Goal: Complete application form: Complete application form

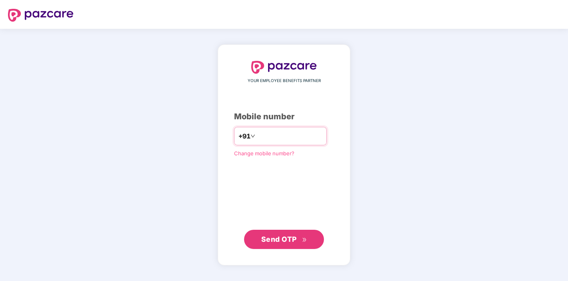
type input "**********"
click at [278, 227] on div "**********" at bounding box center [284, 154] width 100 height 187
click at [277, 233] on span "Send OTP" at bounding box center [284, 238] width 46 height 11
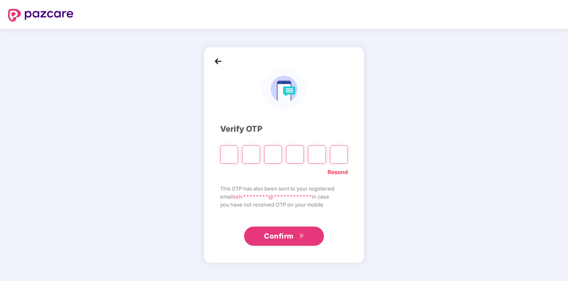
type input "*"
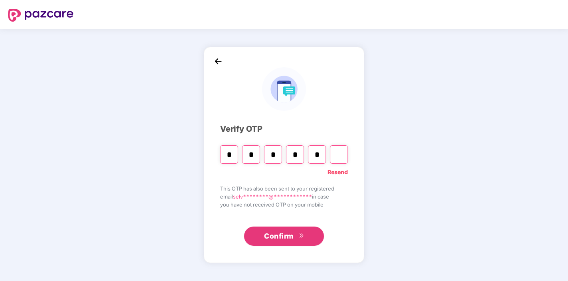
type input "*"
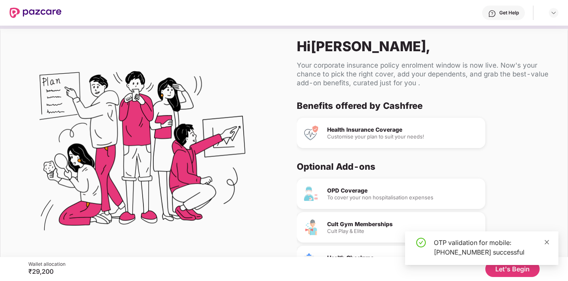
click at [547, 239] on icon "close" at bounding box center [547, 242] width 6 height 6
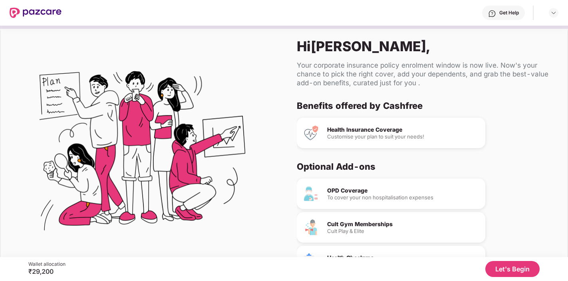
click at [426, 143] on div "Health Insurance Coverage Customise your plan to suit your needs!" at bounding box center [391, 132] width 189 height 30
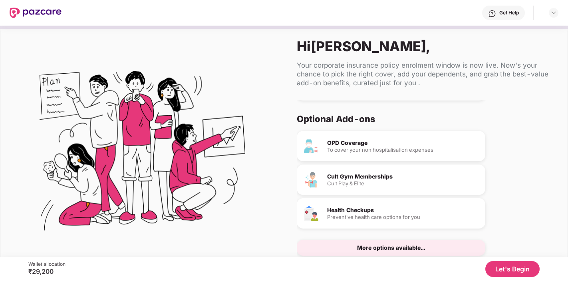
click at [502, 267] on button "Let's Begin" at bounding box center [513, 269] width 54 height 16
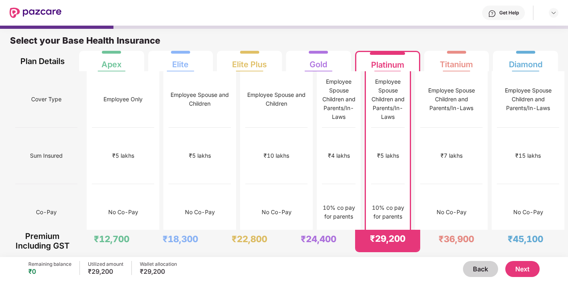
click at [530, 274] on button "Next" at bounding box center [522, 269] width 34 height 16
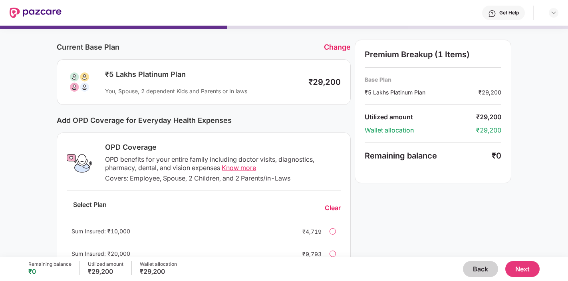
scroll to position [32, 0]
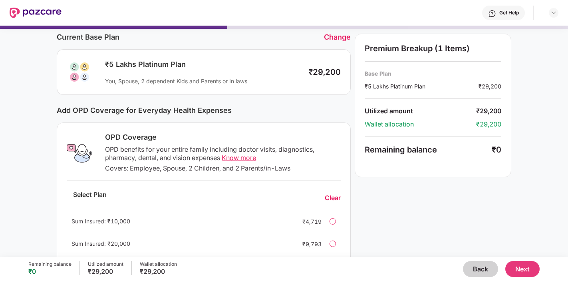
click at [258, 78] on div "You, Spouse, 2 dependent Kids and Parents or In laws" at bounding box center [202, 81] width 195 height 8
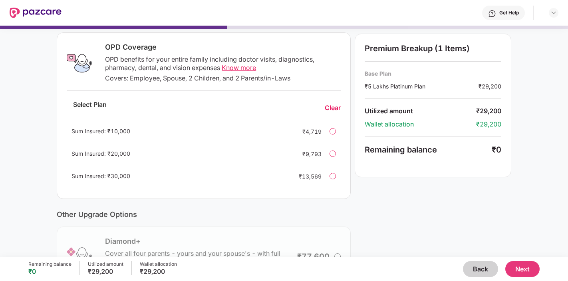
scroll to position [122, 0]
click at [337, 177] on div "Sum Insured: ₹30,000 ₹13,569" at bounding box center [204, 175] width 274 height 19
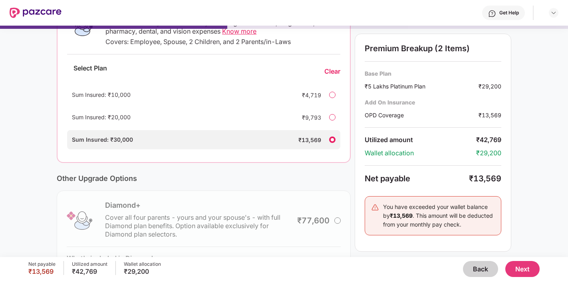
scroll to position [155, 0]
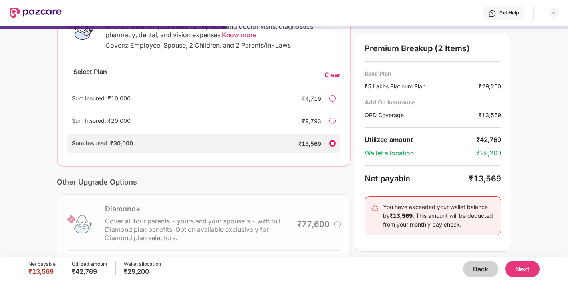
click at [325, 99] on div "Sum Insured: ₹10,000 ₹4,719" at bounding box center [203, 98] width 273 height 19
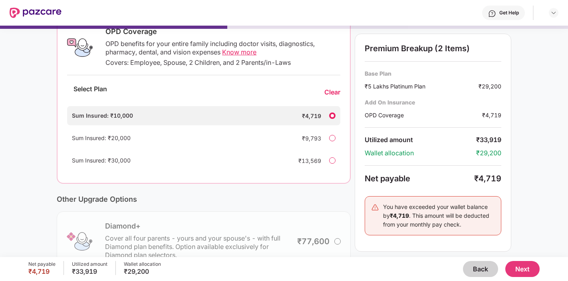
scroll to position [128, 0]
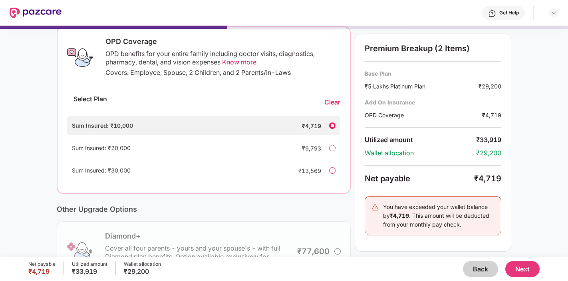
click at [329, 105] on div "Clear" at bounding box center [332, 102] width 16 height 8
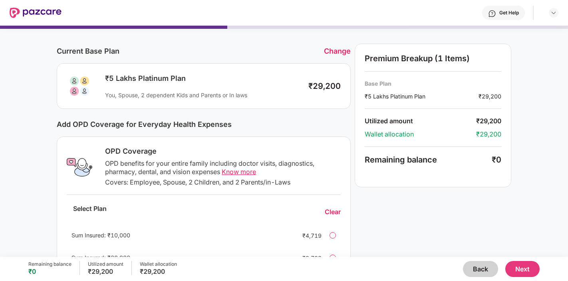
scroll to position [0, 0]
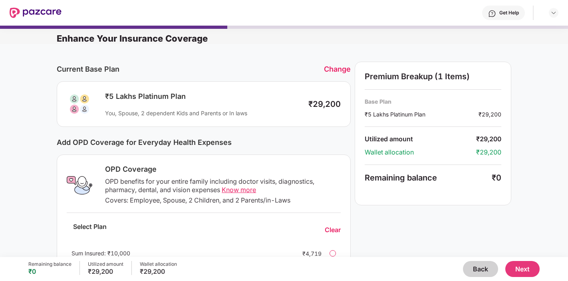
click at [525, 272] on button "Next" at bounding box center [522, 269] width 34 height 16
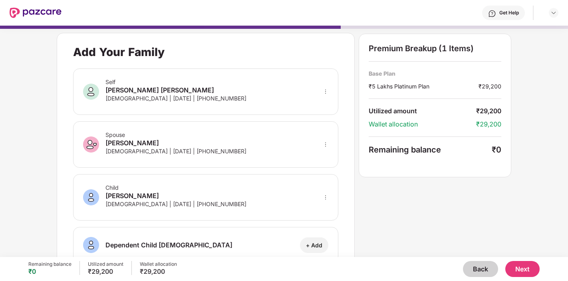
click at [220, 98] on div "Self [PERSON_NAME] [PERSON_NAME] [DEMOGRAPHIC_DATA] | [DATE] | [PHONE_NUMBER]" at bounding box center [205, 91] width 265 height 46
click at [327, 90] on icon "more" at bounding box center [326, 92] width 6 height 6
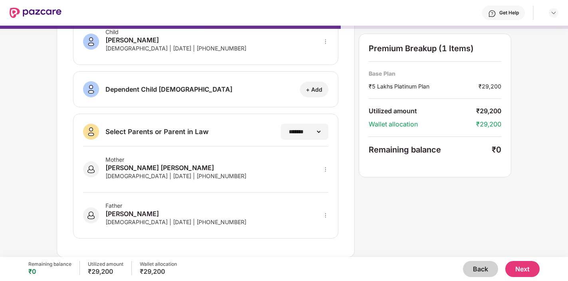
click at [521, 267] on button "Next" at bounding box center [522, 269] width 34 height 16
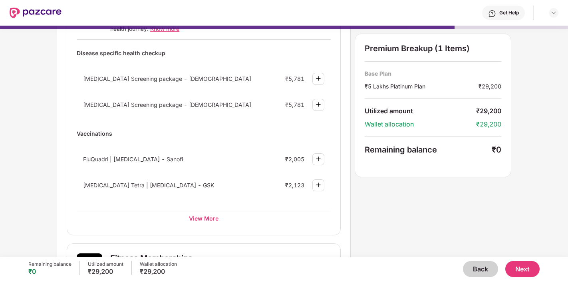
scroll to position [23, 0]
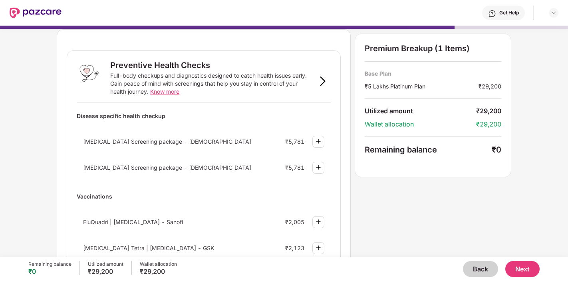
click at [519, 265] on button "Next" at bounding box center [522, 269] width 34 height 16
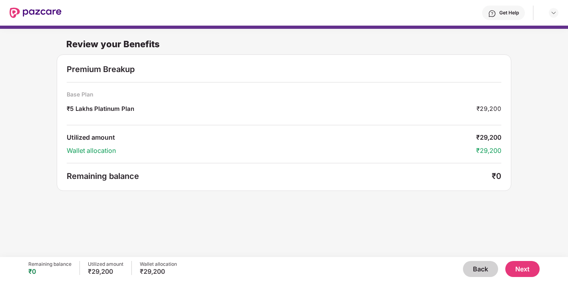
click at [528, 267] on button "Next" at bounding box center [522, 269] width 34 height 16
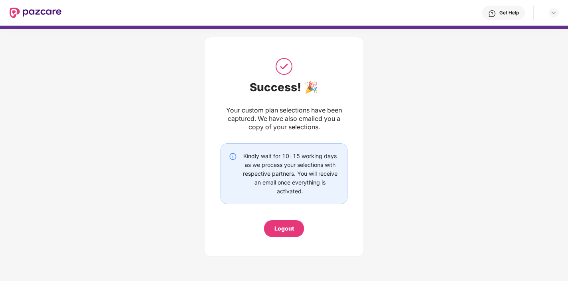
click at [281, 224] on div "Logout" at bounding box center [285, 228] width 20 height 9
